Goal: Find specific page/section: Find specific page/section

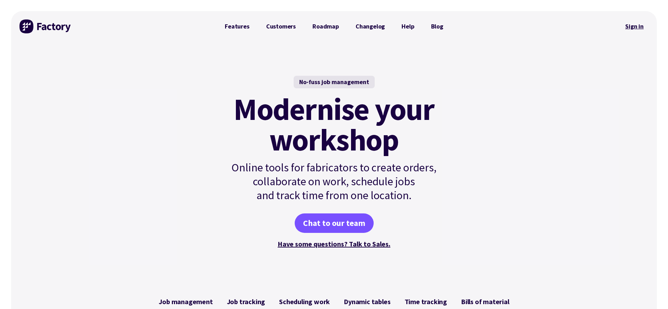
click at [639, 29] on link "Sign in" at bounding box center [634, 26] width 28 height 16
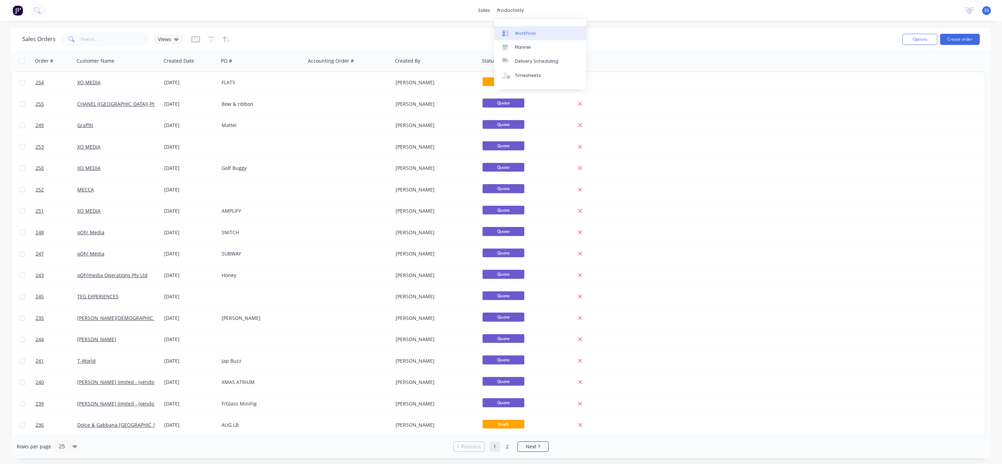
click at [516, 29] on link "Workflow" at bounding box center [540, 33] width 92 height 14
